Goal: Task Accomplishment & Management: Manage account settings

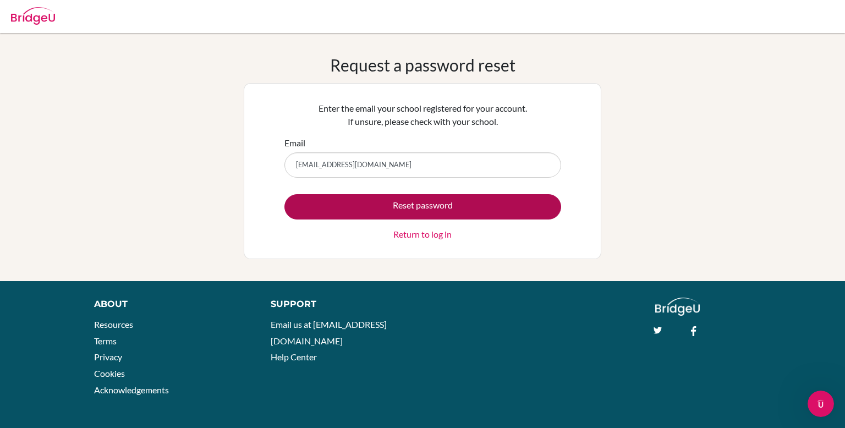
type input "[EMAIL_ADDRESS][DOMAIN_NAME]"
click at [354, 206] on button "Reset password" at bounding box center [423, 206] width 277 height 25
